Goal: Task Accomplishment & Management: Manage account settings

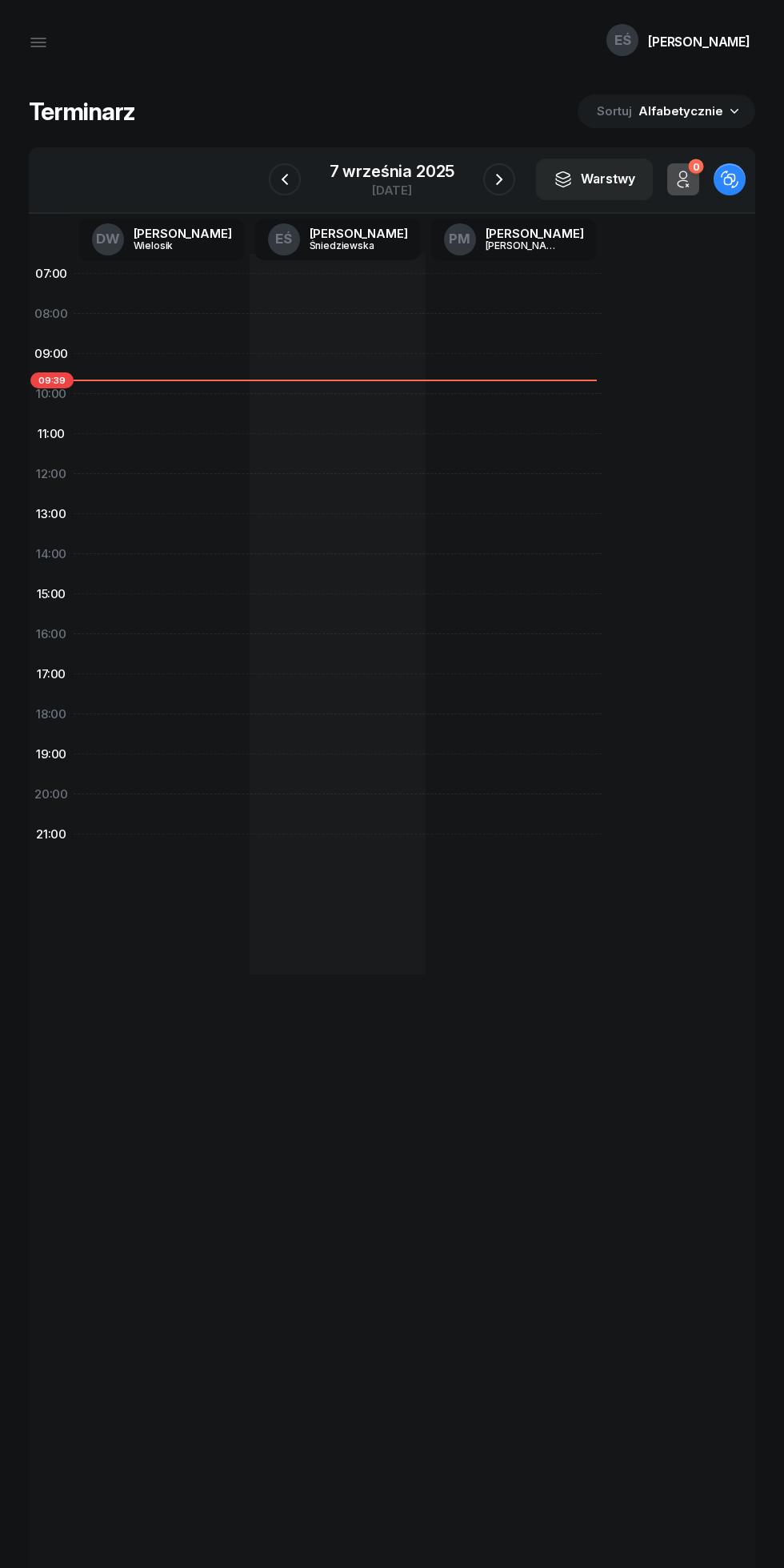
click at [499, 180] on icon "button" at bounding box center [498, 179] width 19 height 19
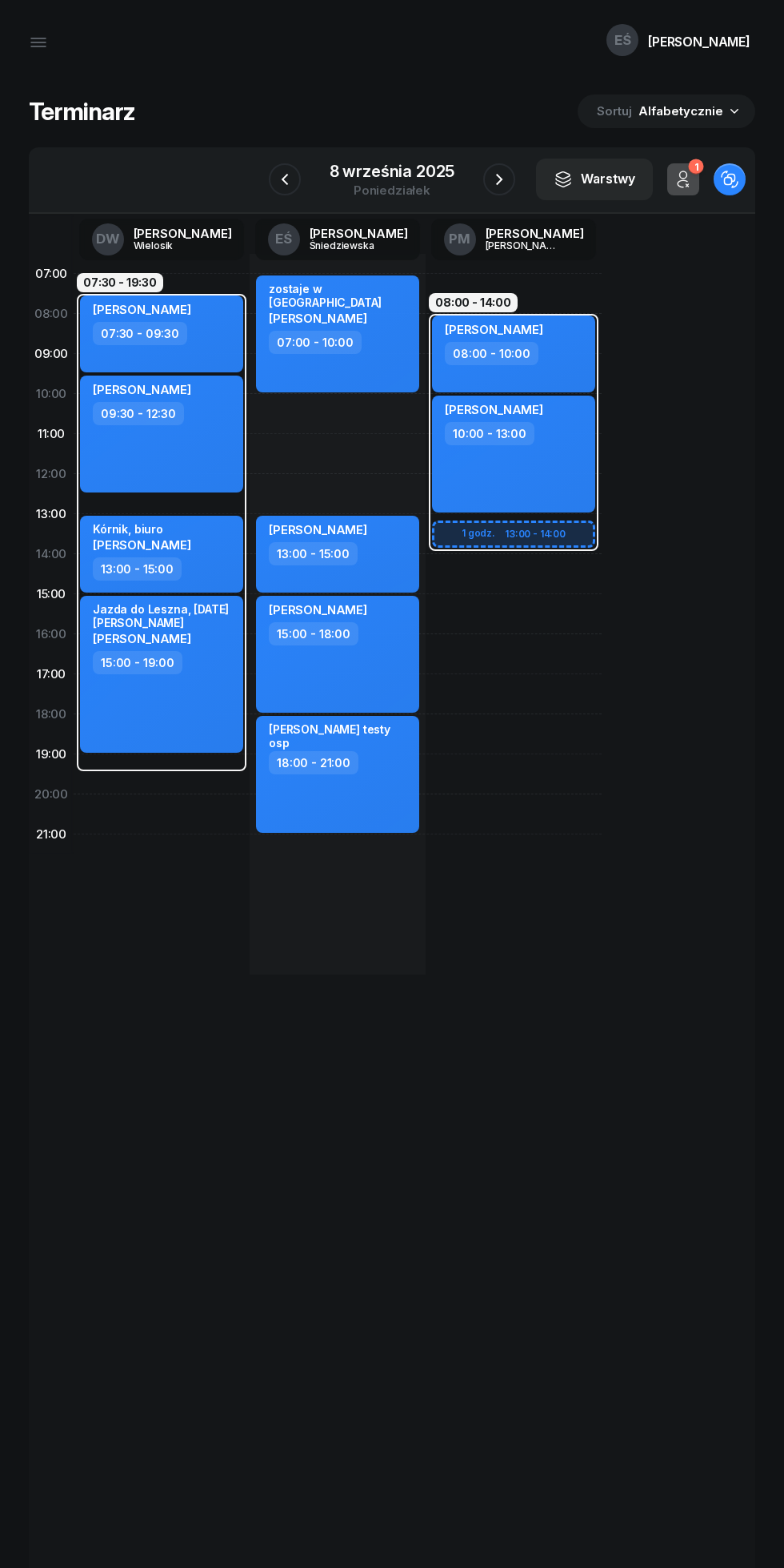
click at [569, 359] on div "08:00 - 10:00" at bounding box center [515, 353] width 141 height 23
select select "08"
select select "10"
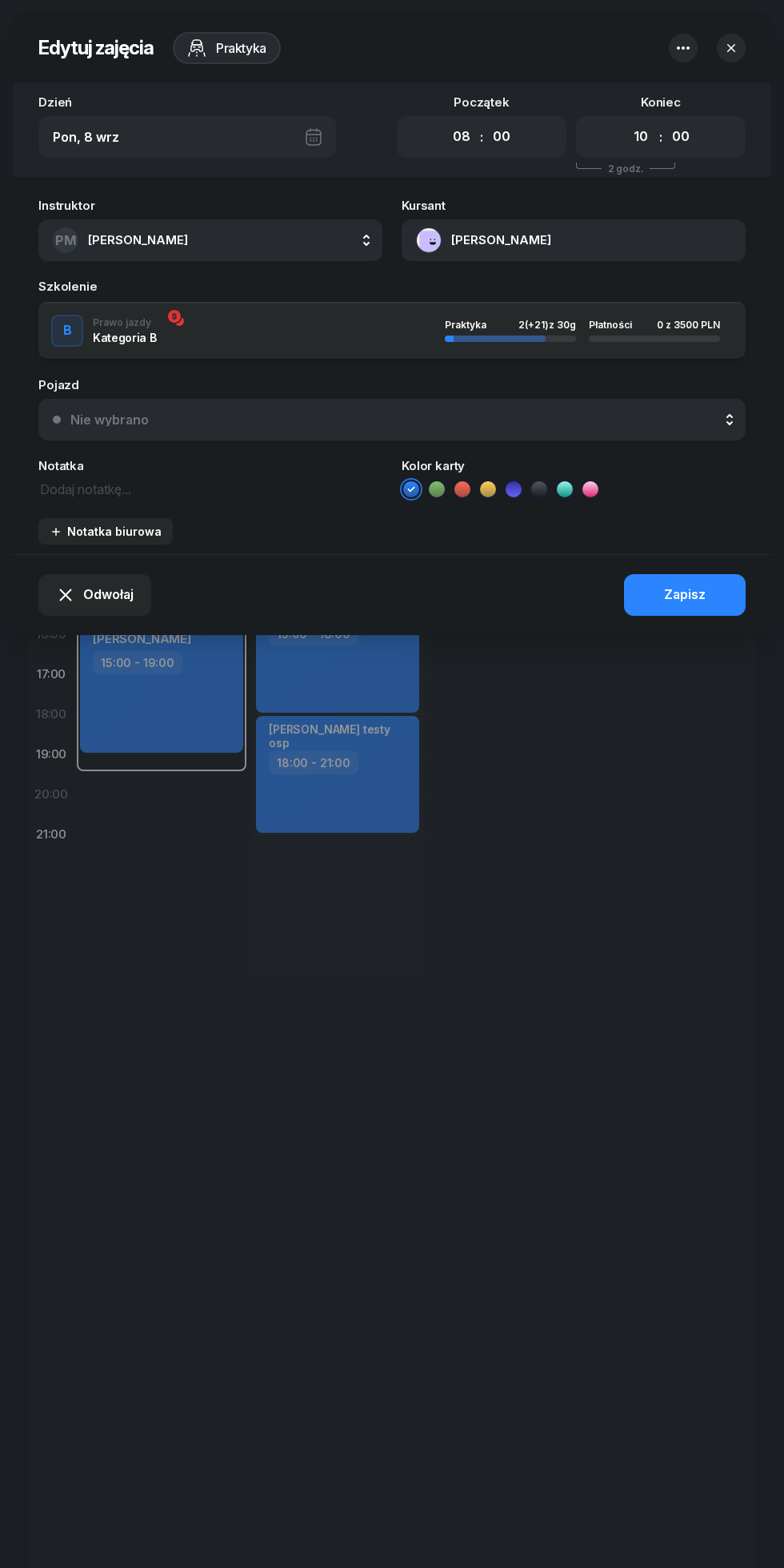
click at [95, 495] on textarea at bounding box center [210, 488] width 345 height 21
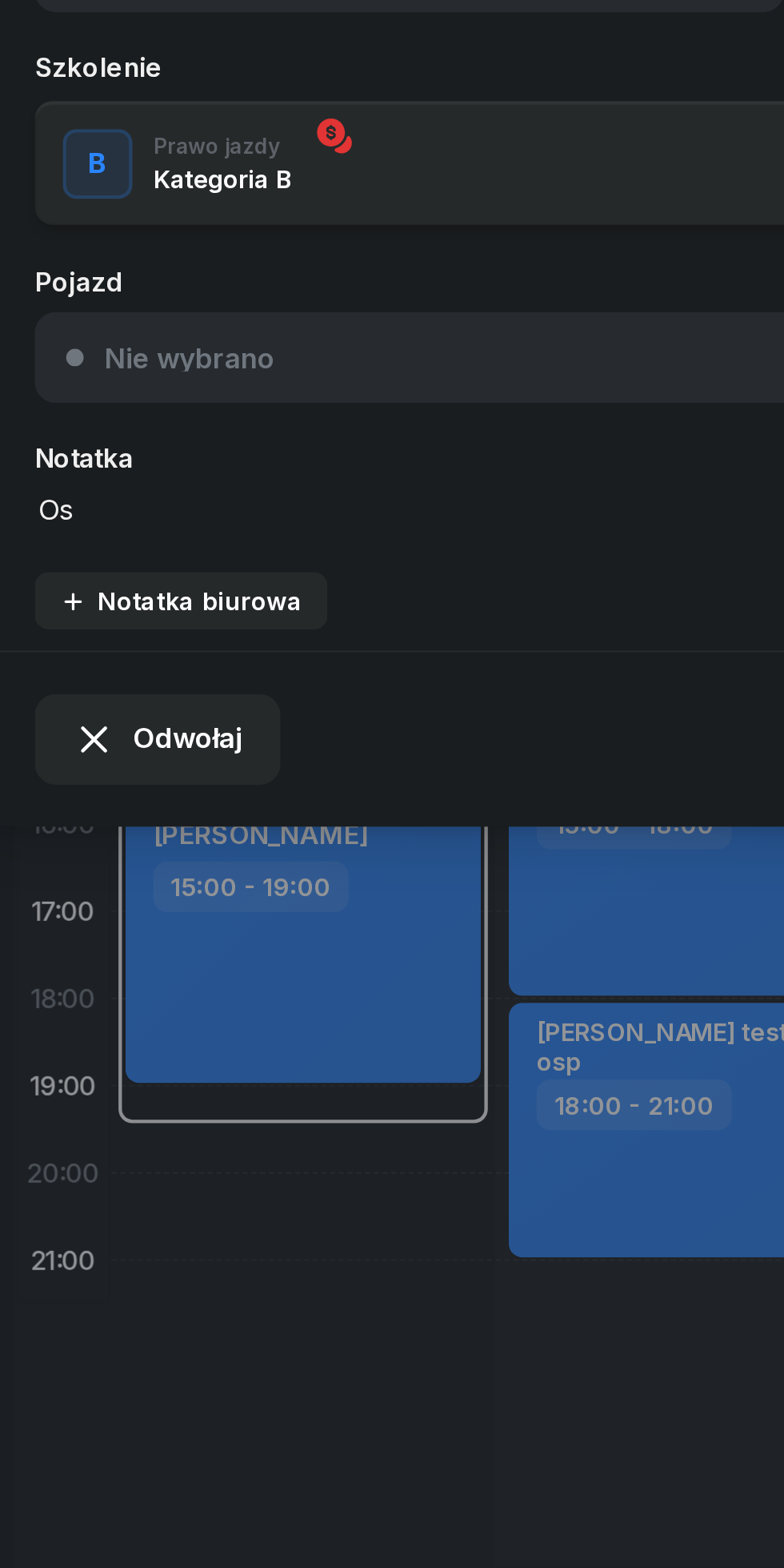
type textarea "Osp"
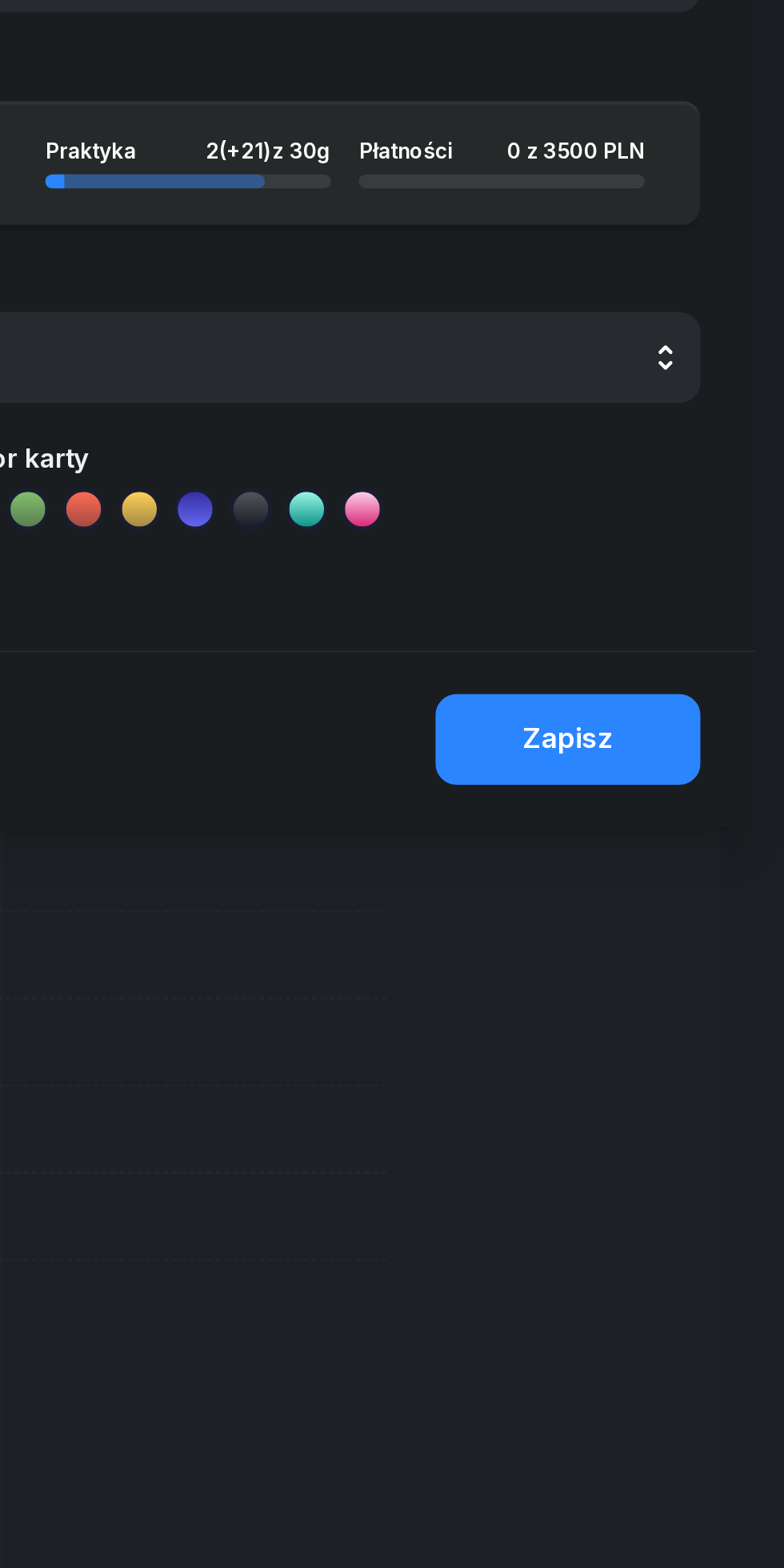
type textarea "OSP, wysiada w [GEOGRAPHIC_DATA]"
click at [668, 608] on button "Zapisz" at bounding box center [685, 596] width 122 height 42
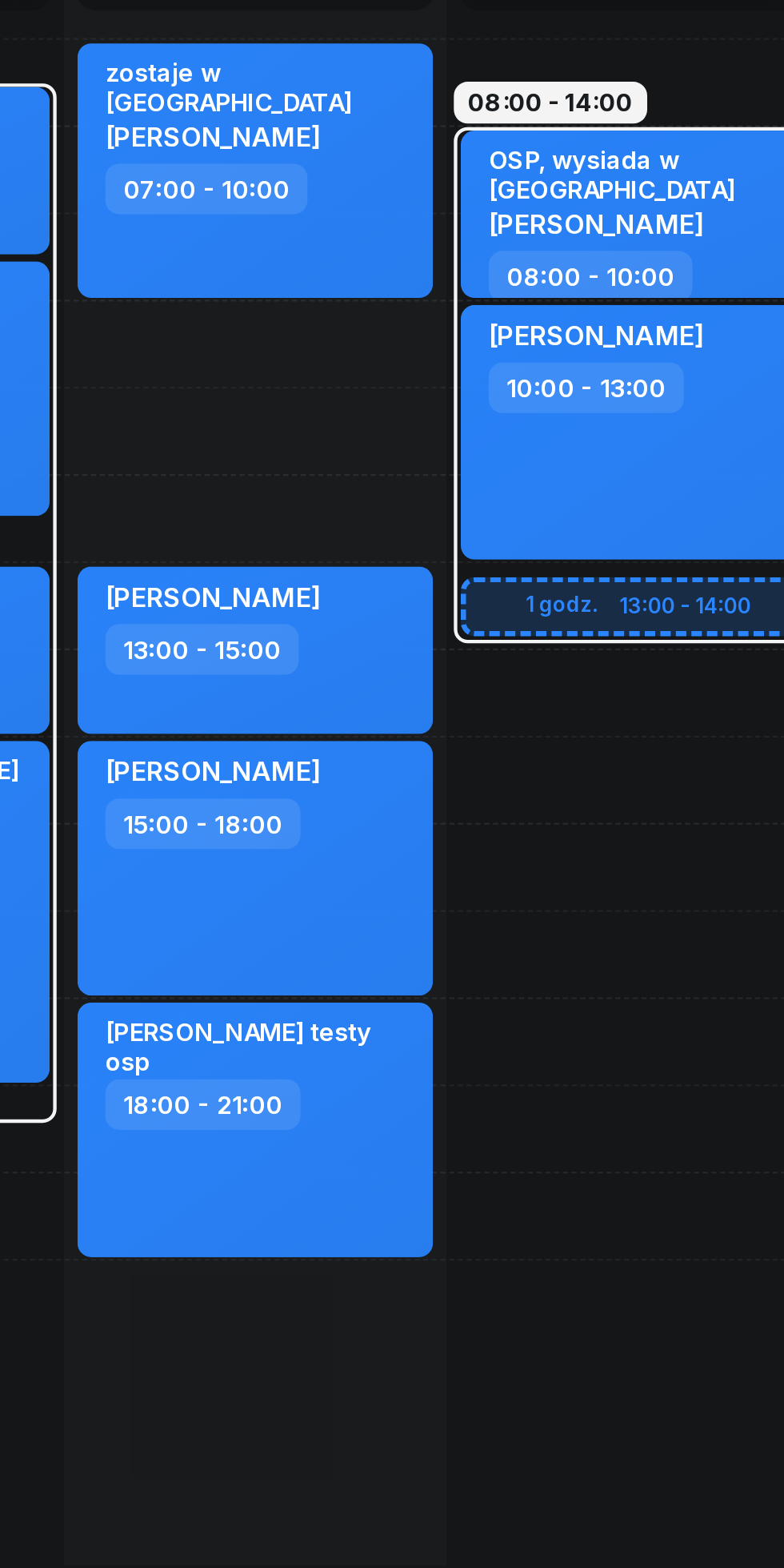
click at [525, 484] on div "[PERSON_NAME] 10:00 - 13:00" at bounding box center [513, 454] width 163 height 117
select select "10"
select select "13"
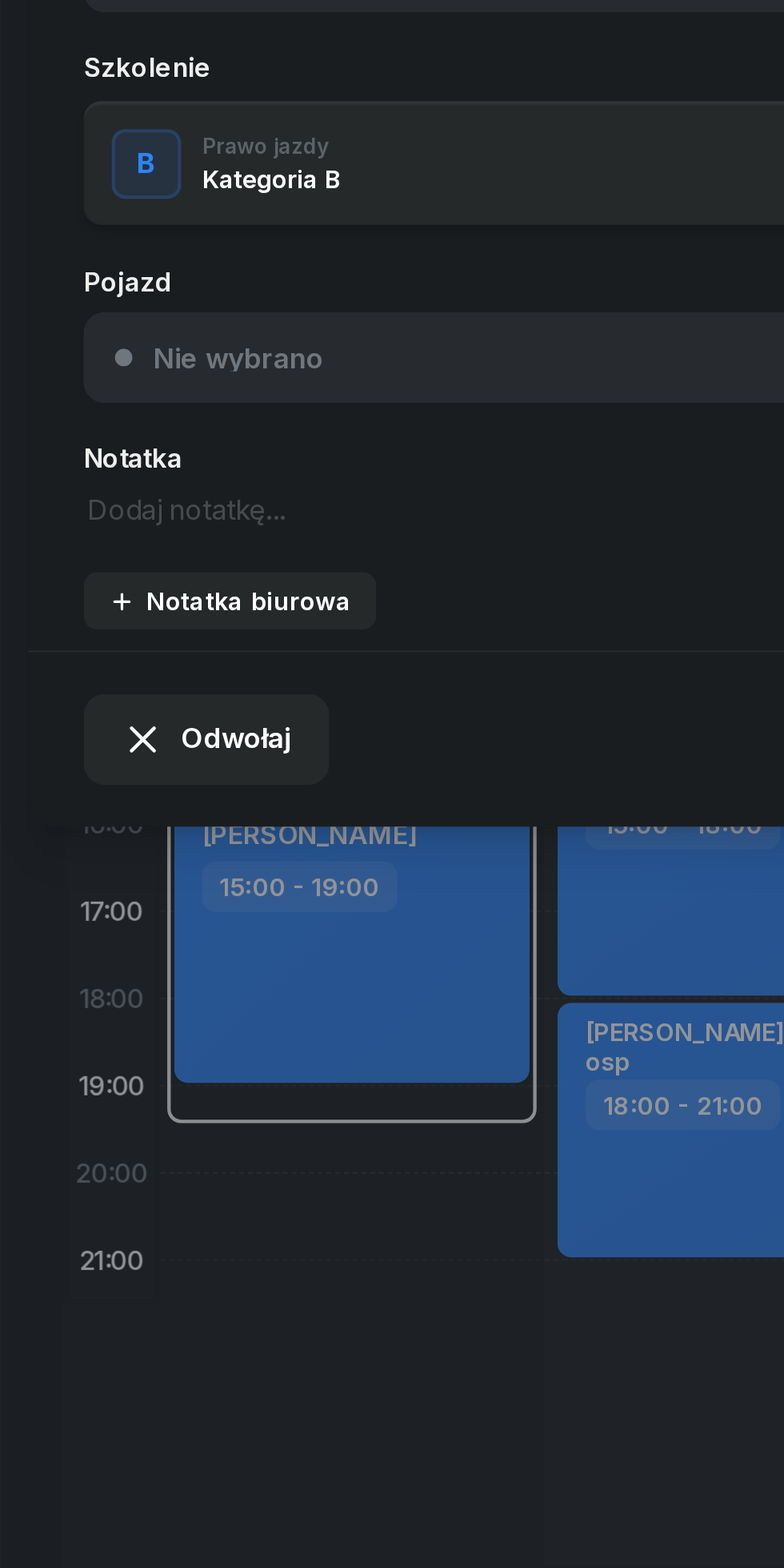
click at [80, 490] on textarea at bounding box center [210, 488] width 345 height 21
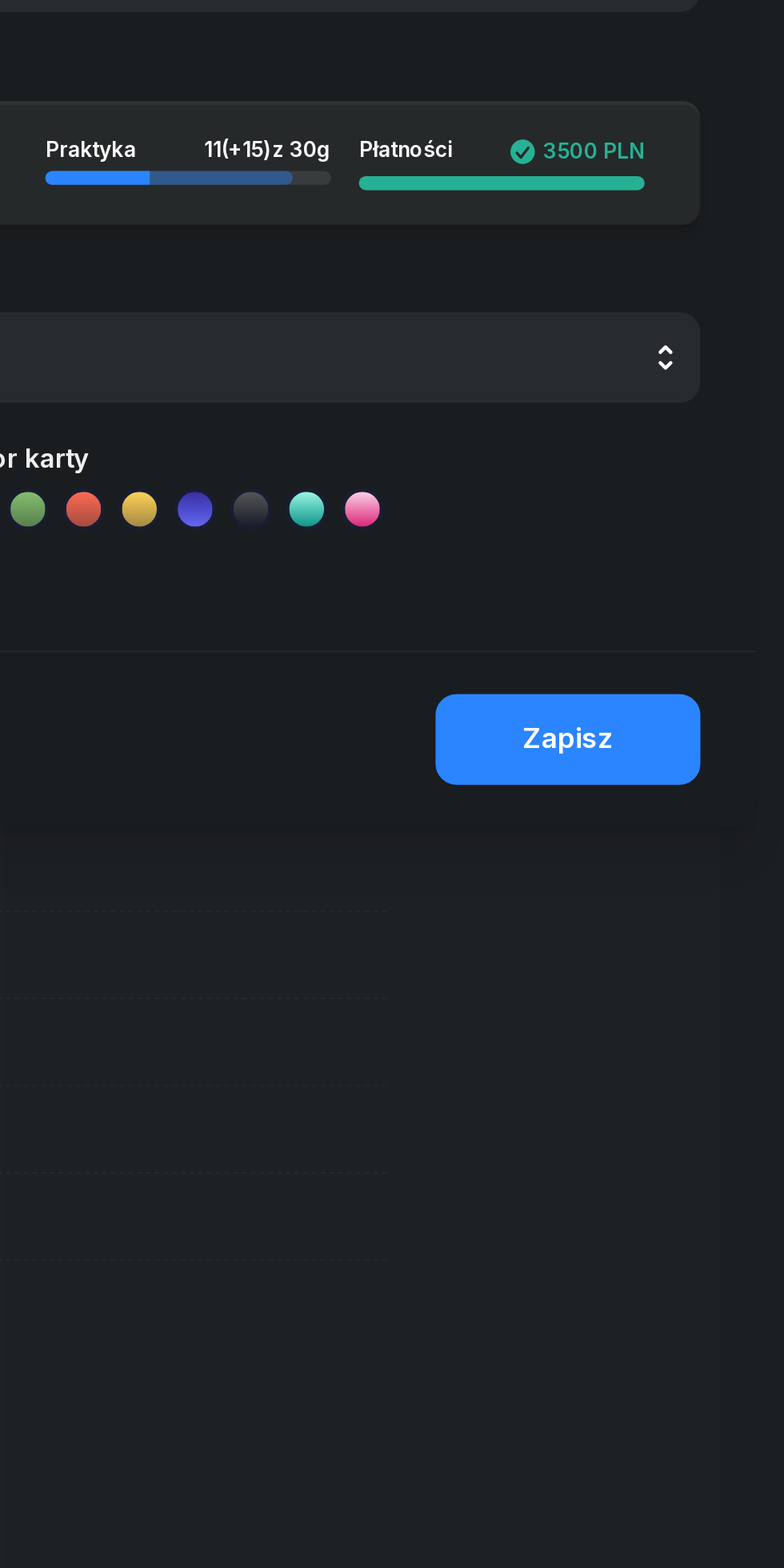
type textarea "Osp"
click at [675, 594] on div "Zapisz" at bounding box center [685, 595] width 42 height 21
